Goal: Transaction & Acquisition: Book appointment/travel/reservation

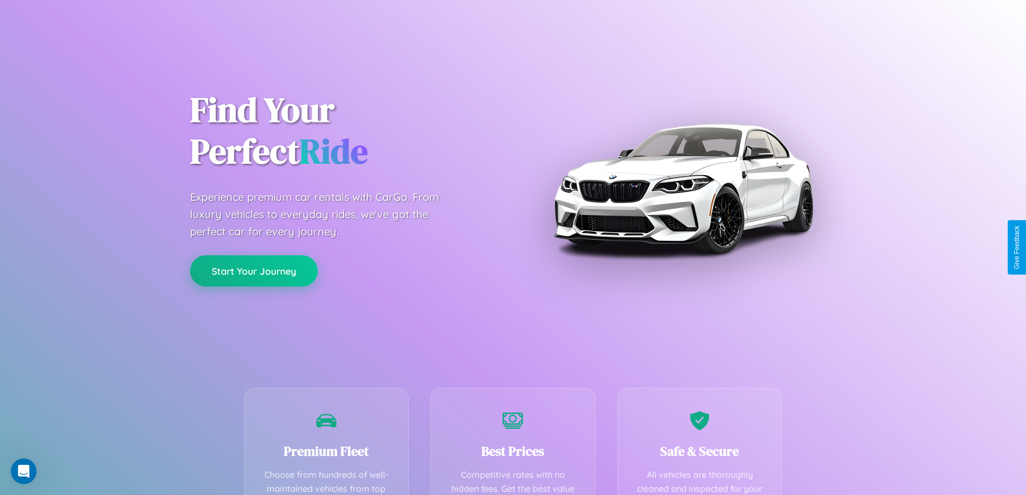
click at [254, 271] on button "Start Your Journey" at bounding box center [254, 270] width 128 height 31
click at [254, 270] on button "Start Your Journey" at bounding box center [254, 270] width 128 height 31
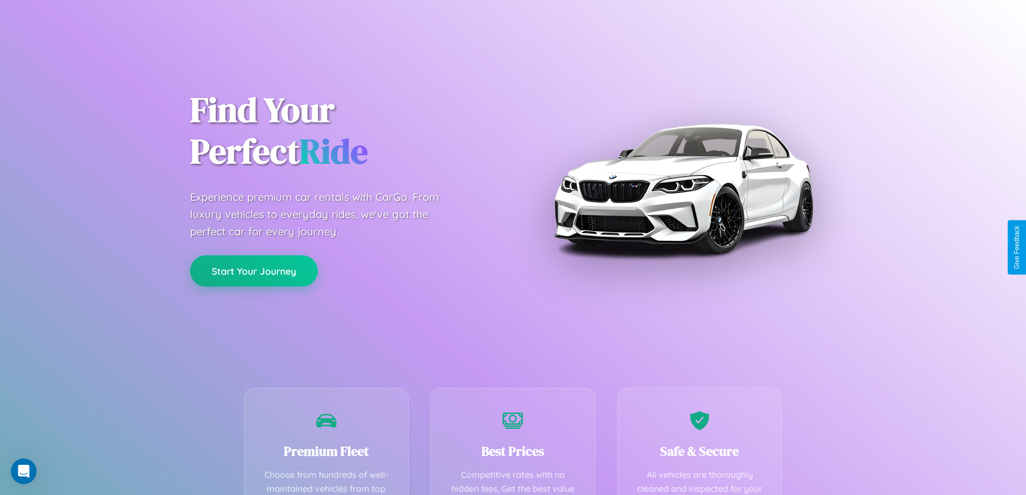
click at [254, 270] on button "Start Your Journey" at bounding box center [254, 270] width 128 height 31
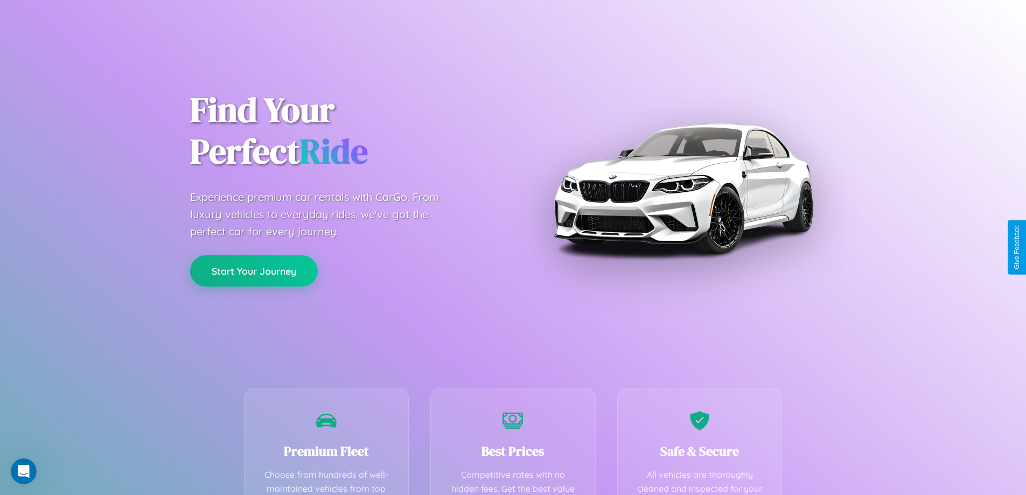
click at [254, 270] on button "Start Your Journey" at bounding box center [254, 270] width 128 height 31
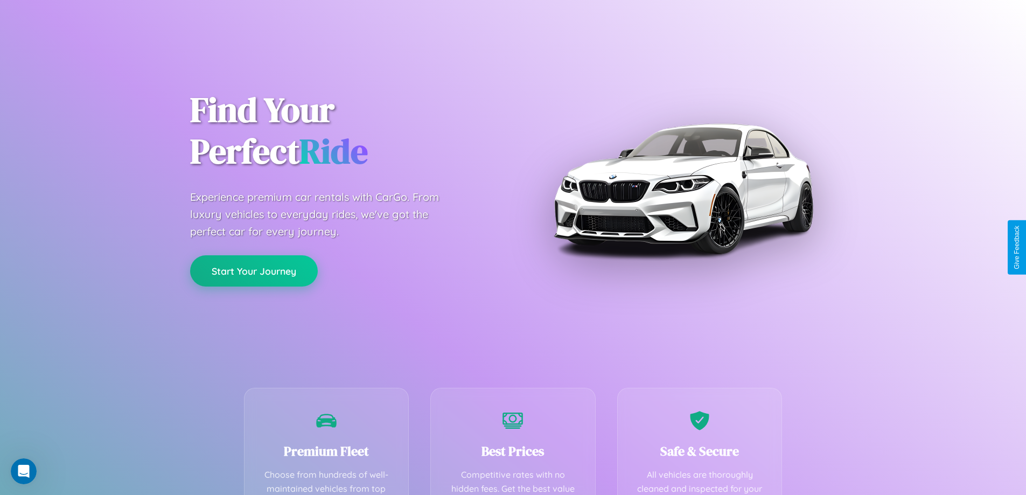
click at [254, 270] on button "Start Your Journey" at bounding box center [254, 270] width 128 height 31
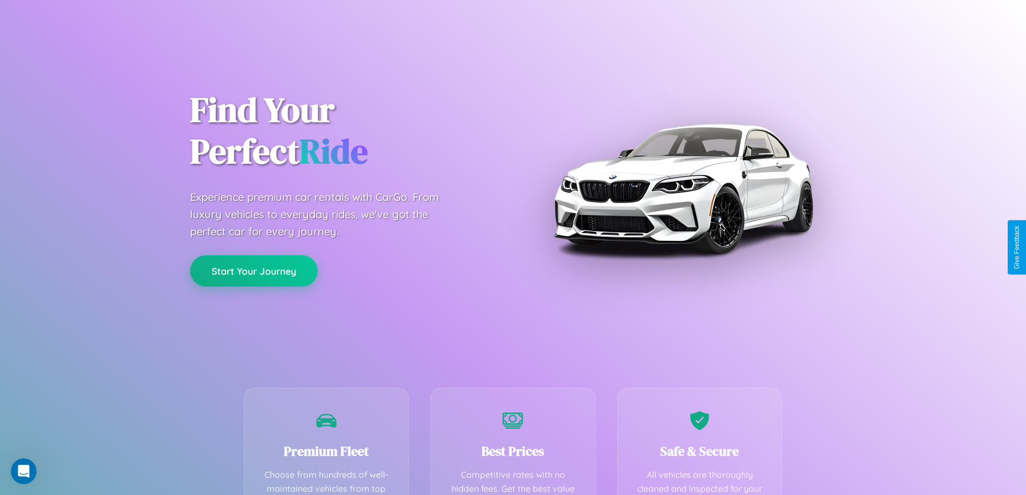
click at [254, 270] on button "Start Your Journey" at bounding box center [254, 270] width 128 height 31
